Goal: Task Accomplishment & Management: Complete application form

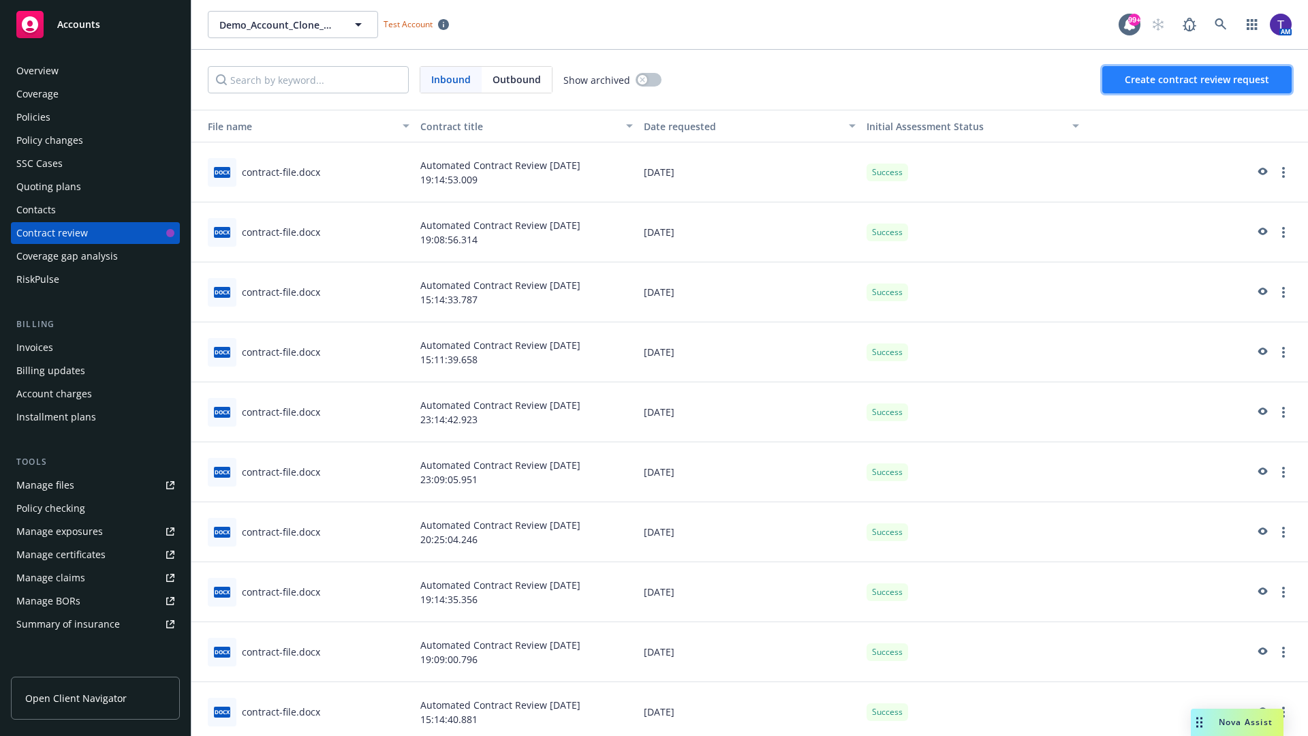
click at [1197, 80] on span "Create contract review request" at bounding box center [1196, 79] width 144 height 13
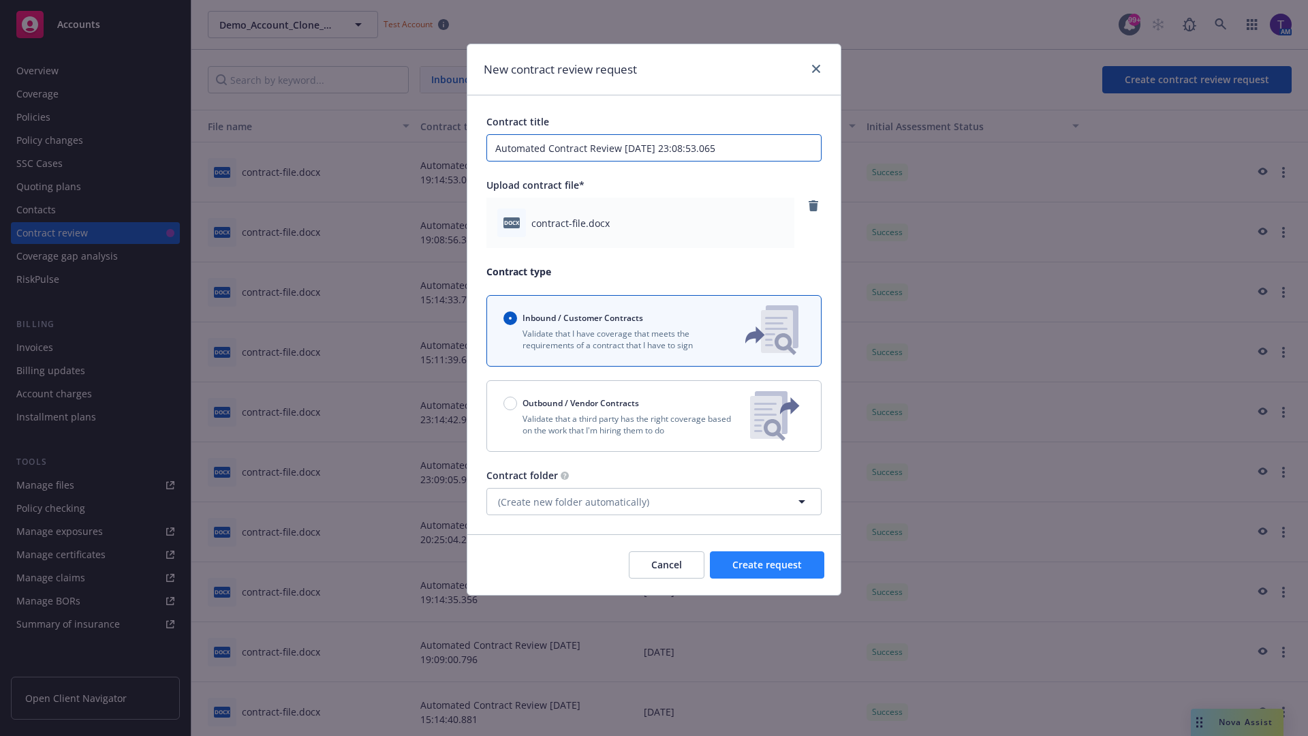
type input "Automated Contract Review [DATE] 23:08:53.065"
click at [767, 565] on span "Create request" at bounding box center [766, 564] width 69 height 13
